Goal: Transaction & Acquisition: Purchase product/service

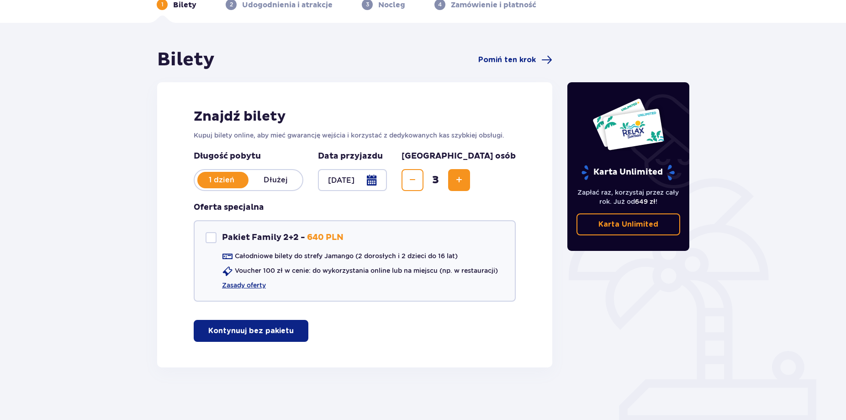
scroll to position [51, 0]
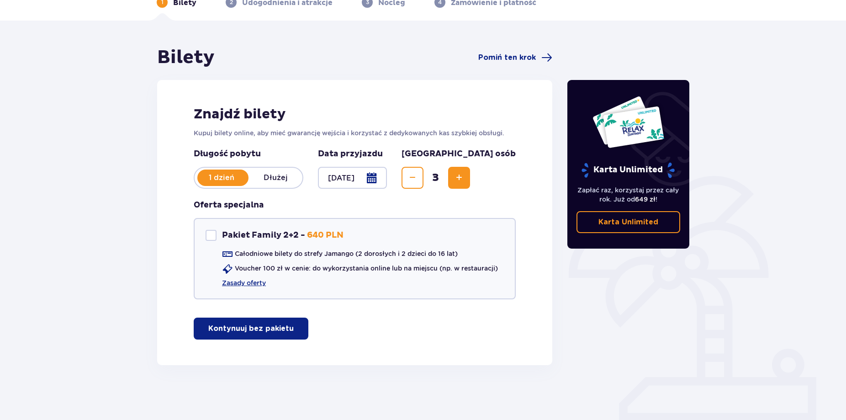
click at [262, 328] on p "Kontynuuj bez pakietu" at bounding box center [250, 329] width 85 height 10
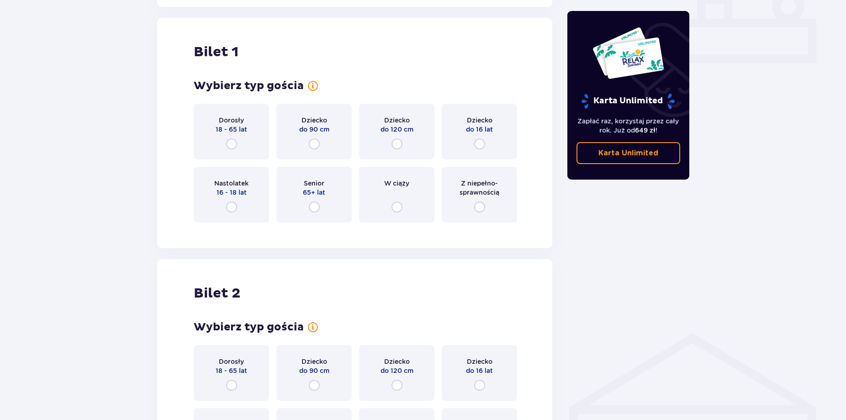
scroll to position [416, 0]
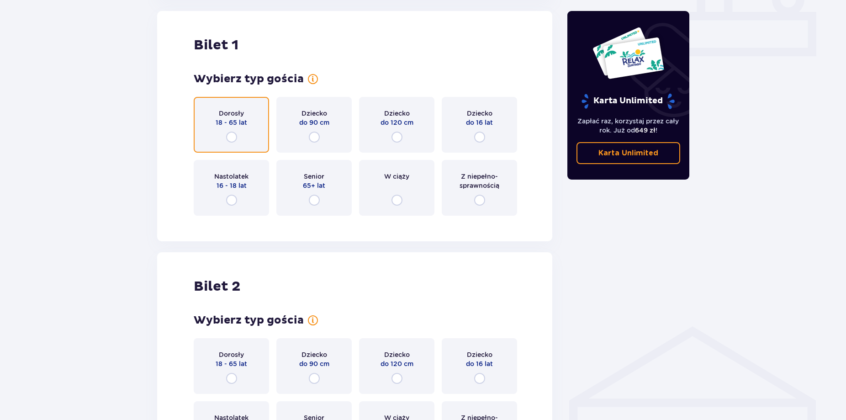
click at [231, 133] on input "radio" at bounding box center [231, 137] width 11 height 11
radio input "true"
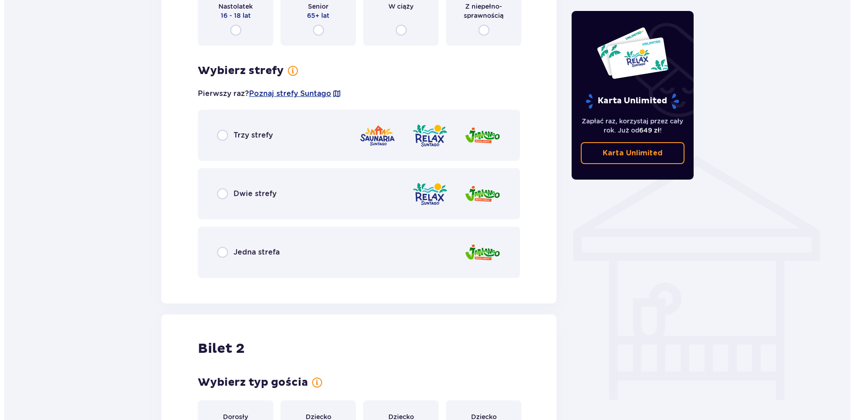
scroll to position [592, 0]
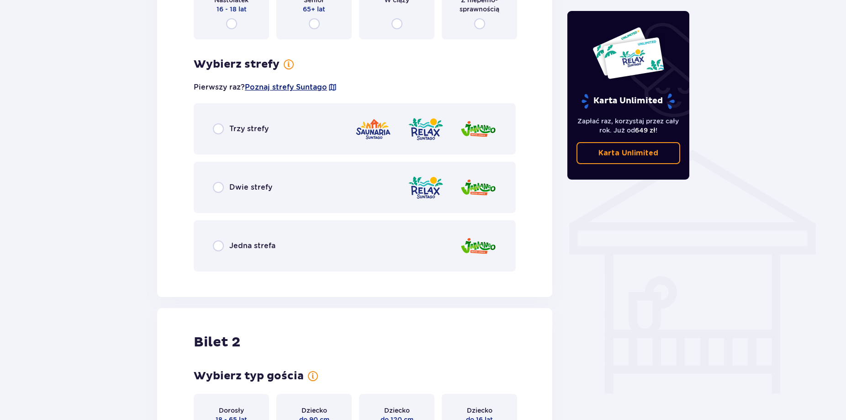
click at [286, 86] on span "Poznaj strefy Suntago" at bounding box center [286, 87] width 82 height 10
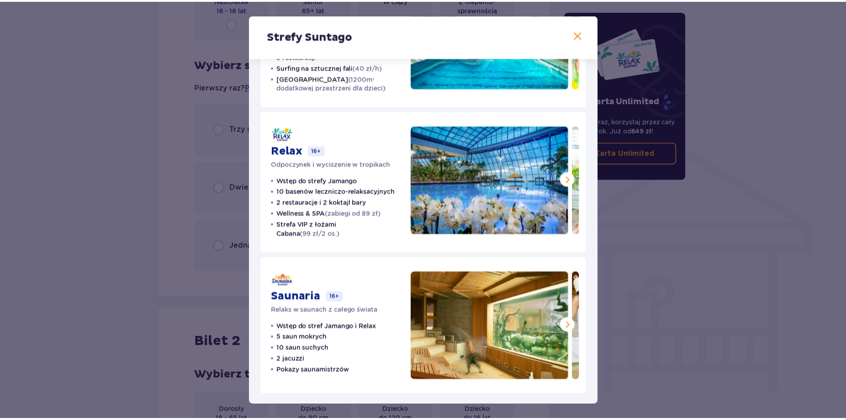
scroll to position [115, 0]
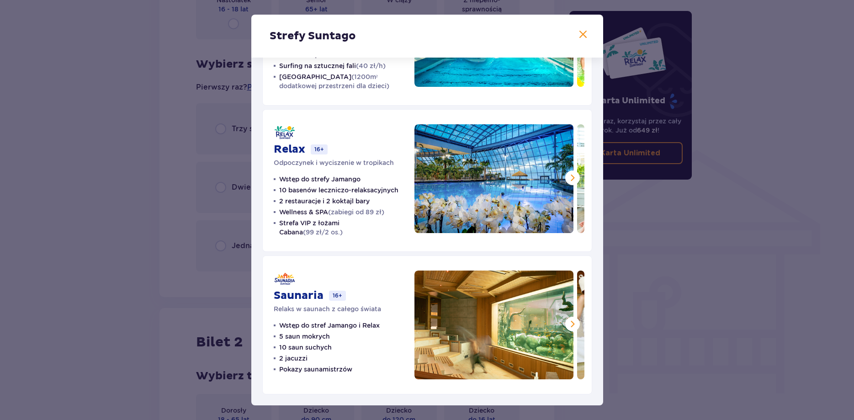
click at [568, 36] on div "Strefy Suntago" at bounding box center [427, 36] width 352 height 43
click at [578, 33] on span at bounding box center [583, 34] width 11 height 11
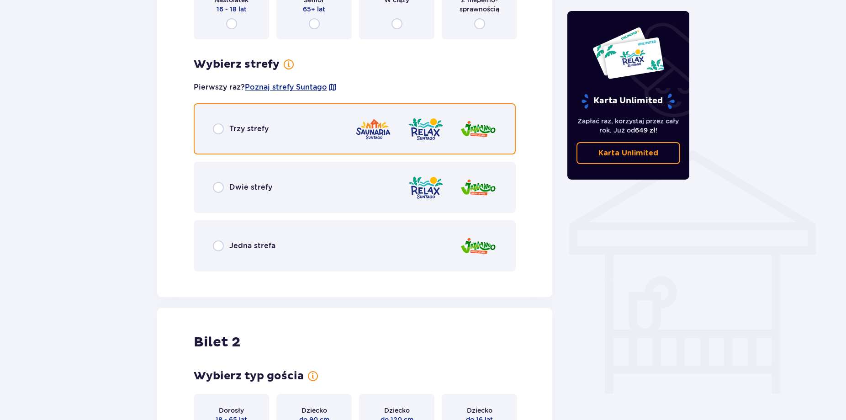
click at [219, 133] on input "radio" at bounding box center [218, 128] width 11 height 11
radio input "true"
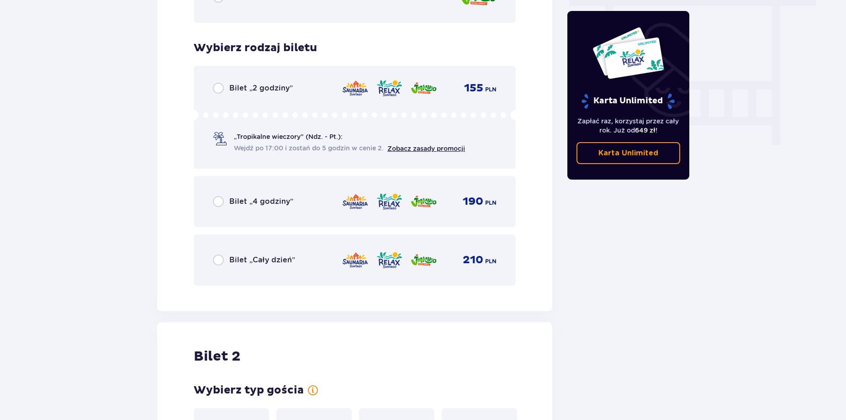
scroll to position [824, 0]
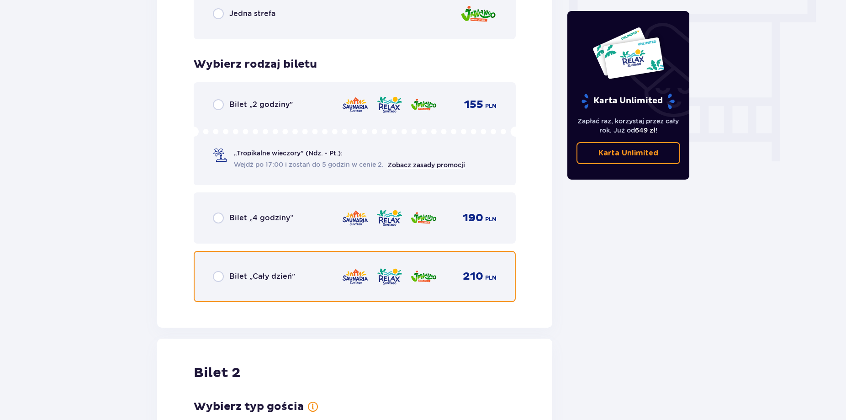
click at [215, 281] on input "radio" at bounding box center [218, 276] width 11 height 11
radio input "true"
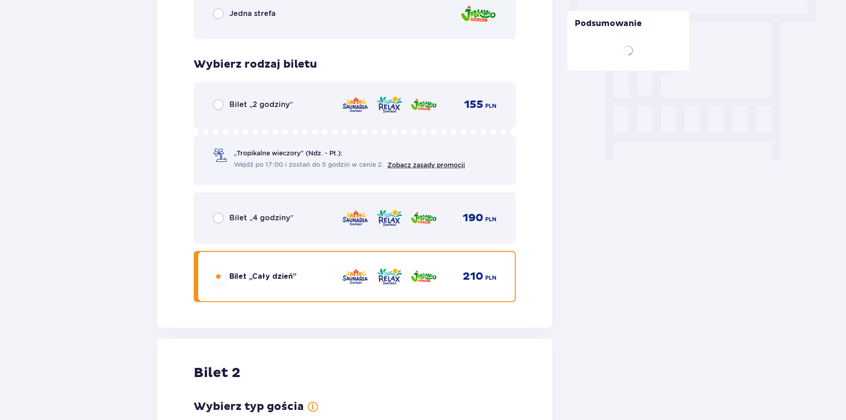
scroll to position [1152, 0]
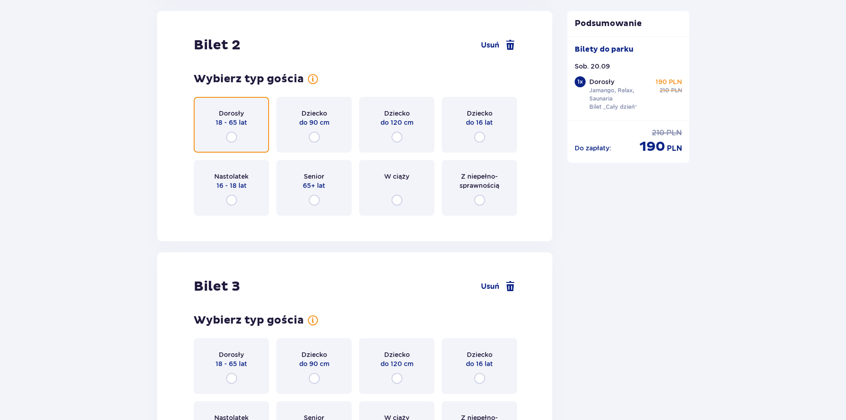
click at [231, 134] on input "radio" at bounding box center [231, 137] width 11 height 11
radio input "true"
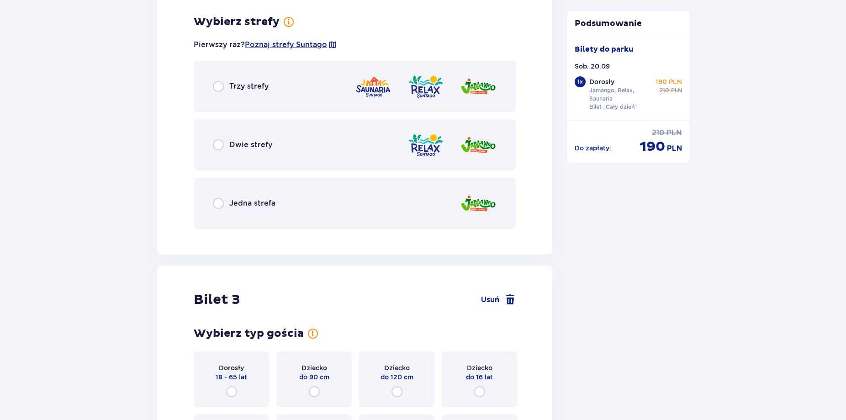
scroll to position [1375, 0]
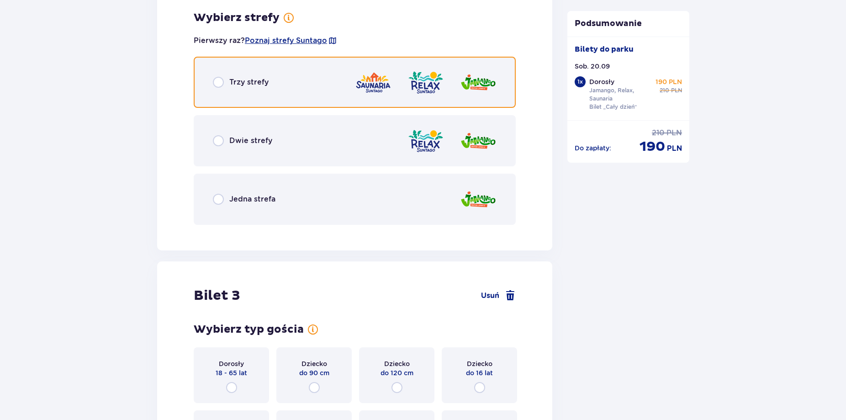
click at [219, 83] on input "radio" at bounding box center [218, 82] width 11 height 11
radio input "true"
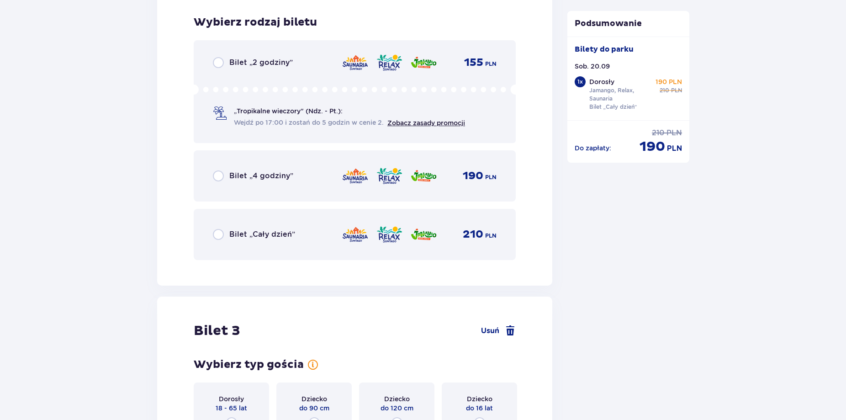
scroll to position [1607, 0]
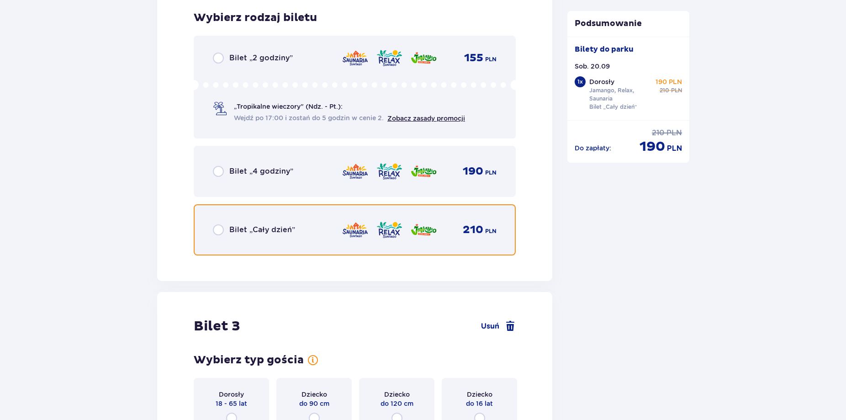
click at [219, 229] on input "radio" at bounding box center [218, 229] width 11 height 11
radio input "true"
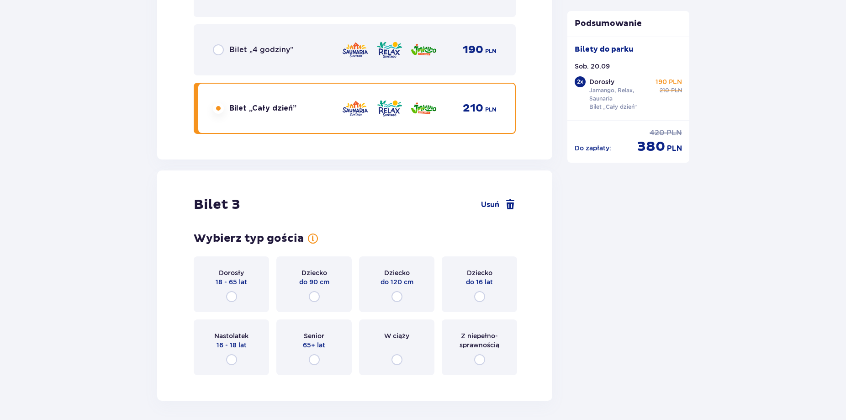
scroll to position [1808, 0]
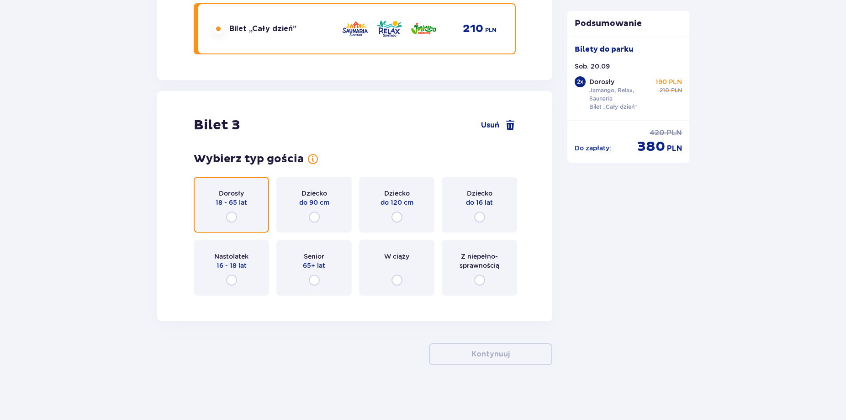
click at [229, 213] on input "radio" at bounding box center [231, 217] width 11 height 11
radio input "true"
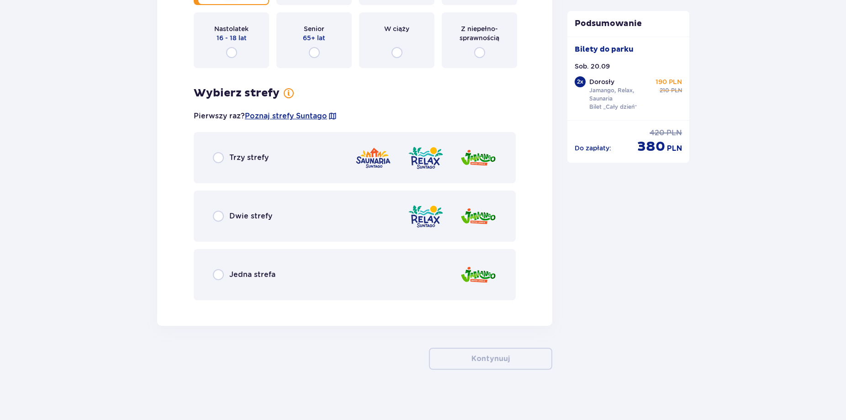
scroll to position [2041, 0]
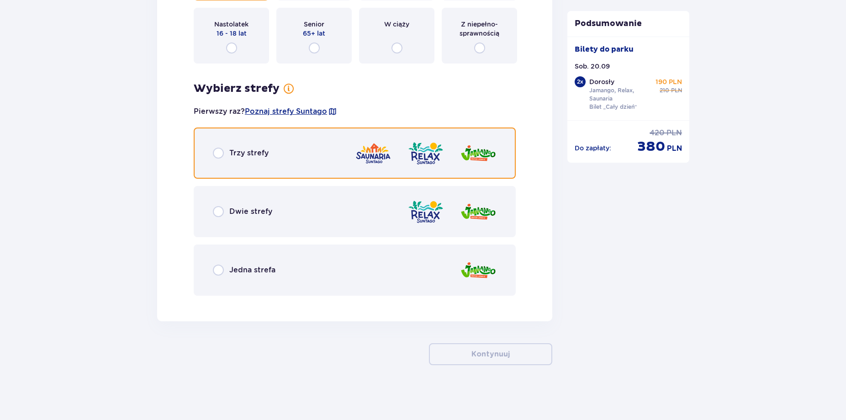
click at [220, 151] on input "radio" at bounding box center [218, 153] width 11 height 11
radio input "true"
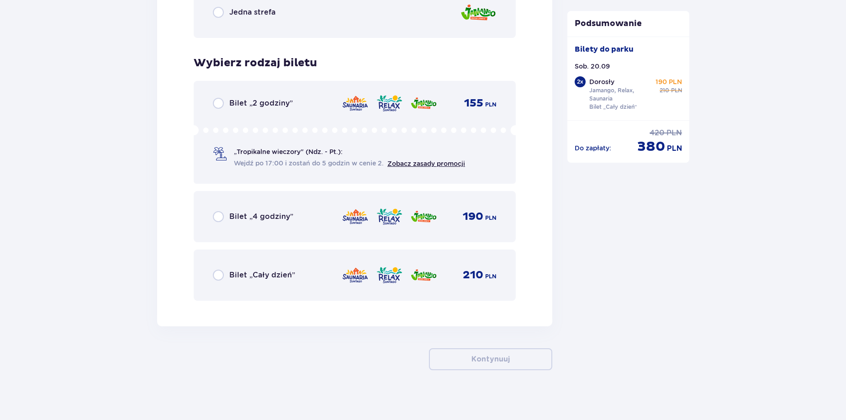
scroll to position [2303, 0]
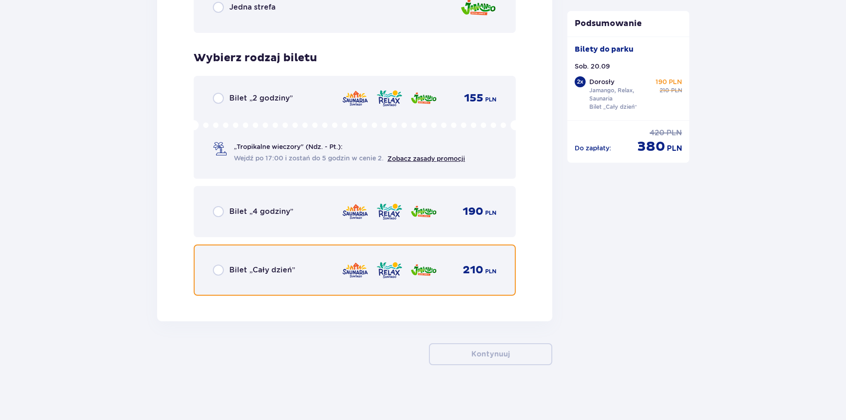
click at [216, 270] on input "radio" at bounding box center [218, 270] width 11 height 11
radio input "true"
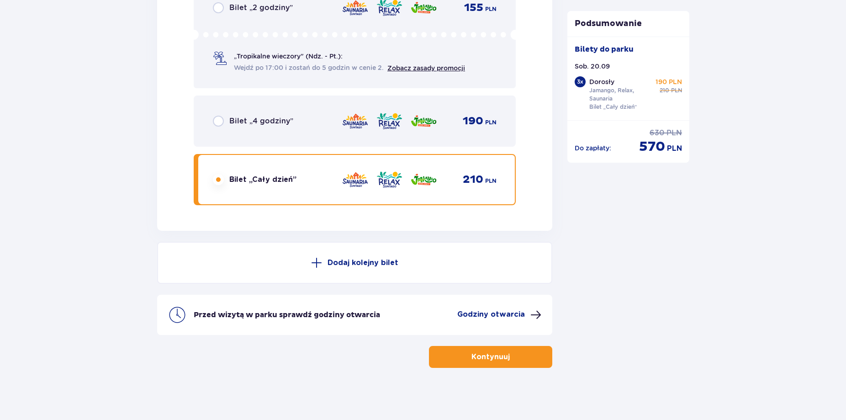
scroll to position [2397, 0]
